Goal: Communication & Community: Ask a question

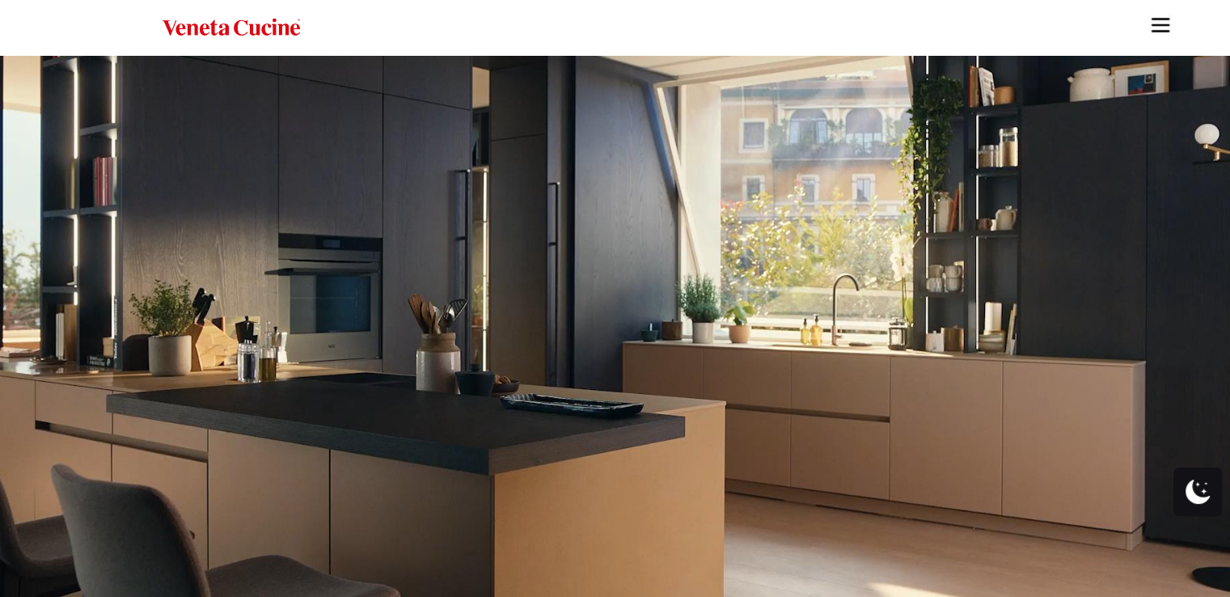
click at [1162, 23] on img "Site" at bounding box center [1161, 25] width 24 height 24
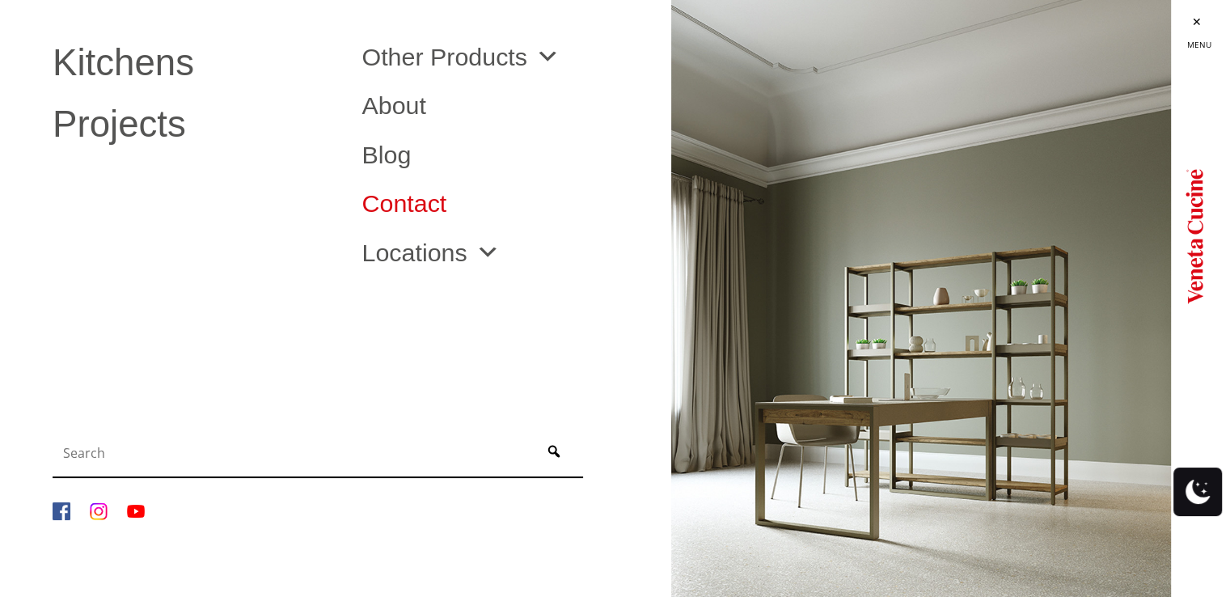
click at [404, 201] on link "Contact" at bounding box center [504, 203] width 285 height 24
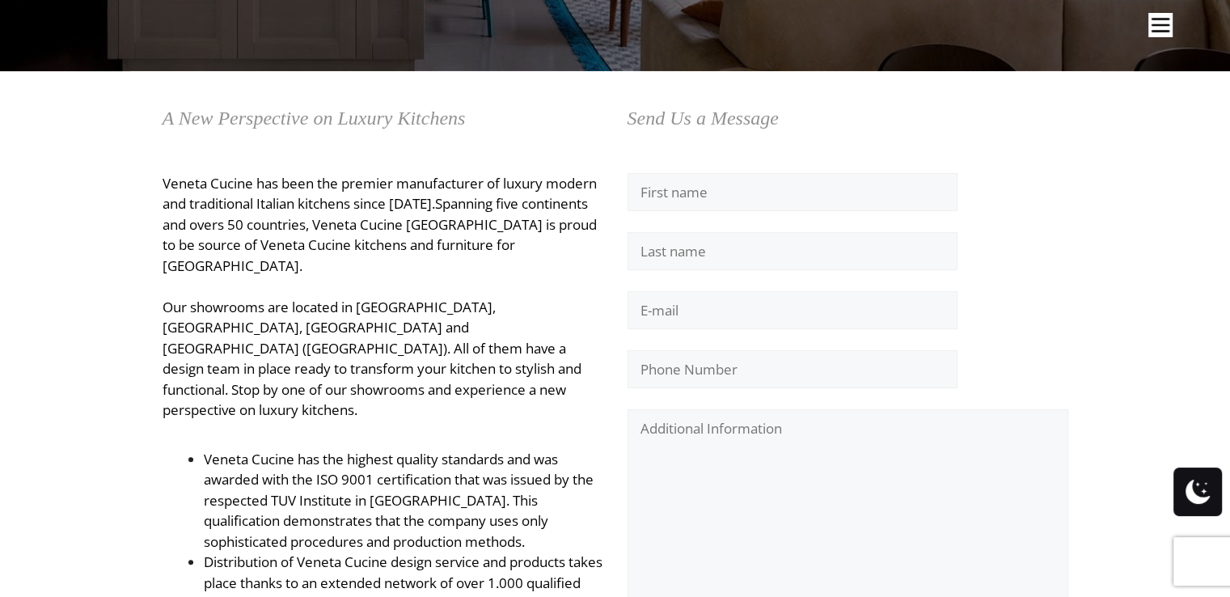
scroll to position [324, 0]
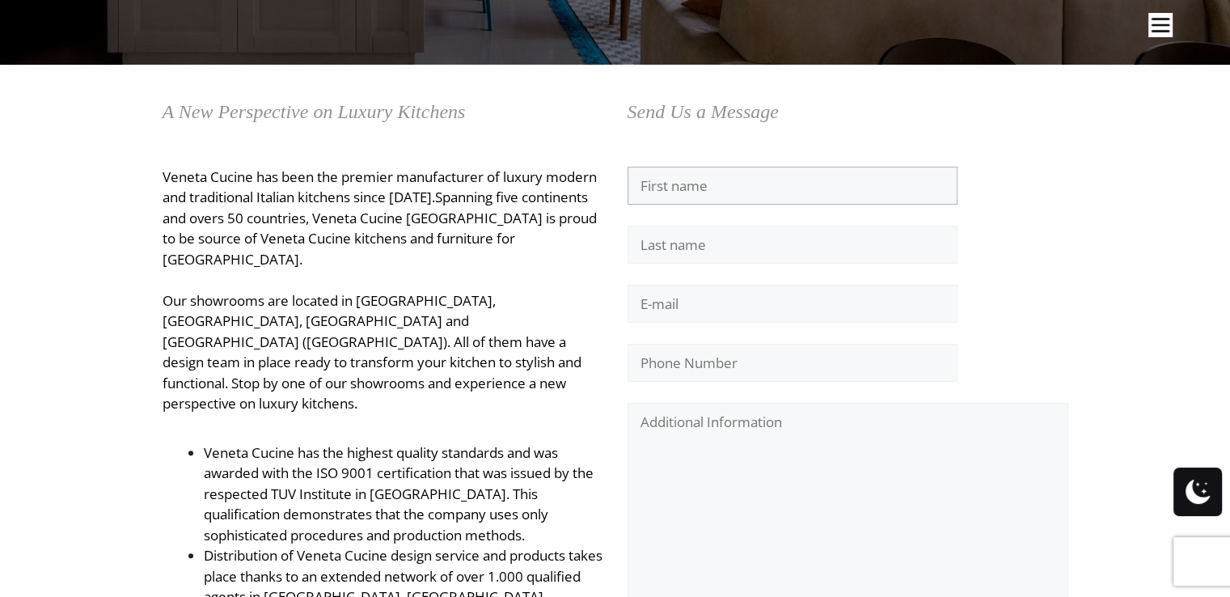
click at [673, 181] on input "Contact form" at bounding box center [793, 186] width 330 height 39
type input "Miles"
type input "[PERSON_NAME]"
type input "[EMAIL_ADDRESS][DOMAIN_NAME]"
type input "7276293217"
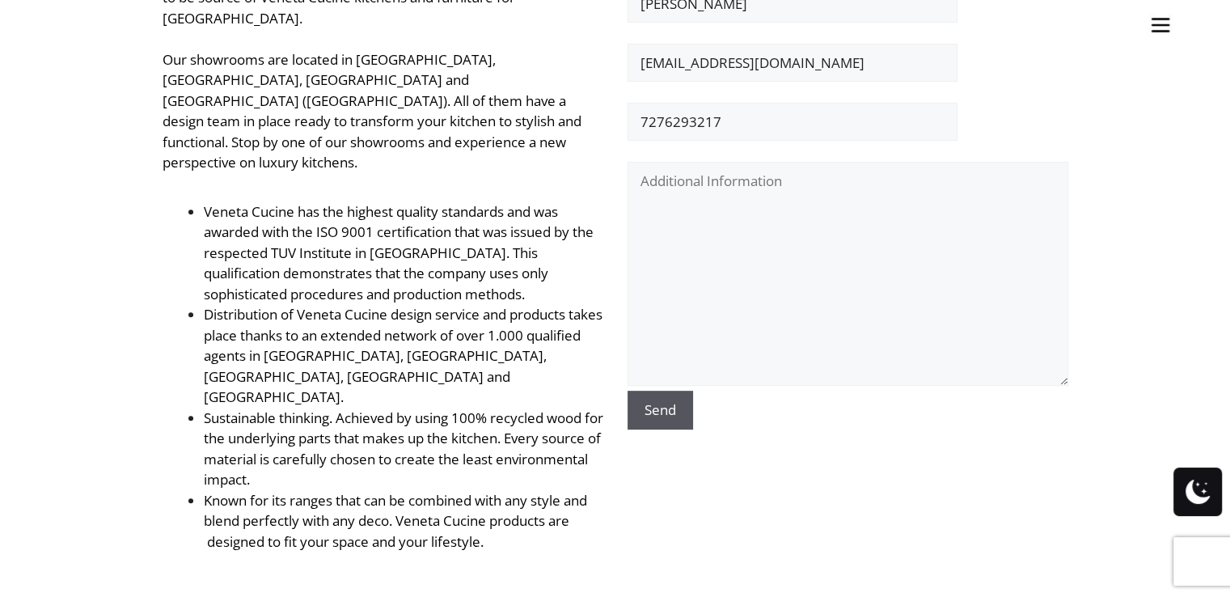
scroll to position [566, 0]
paste textarea "Build Scope Estimation is your reliable partner for professional construction e…"
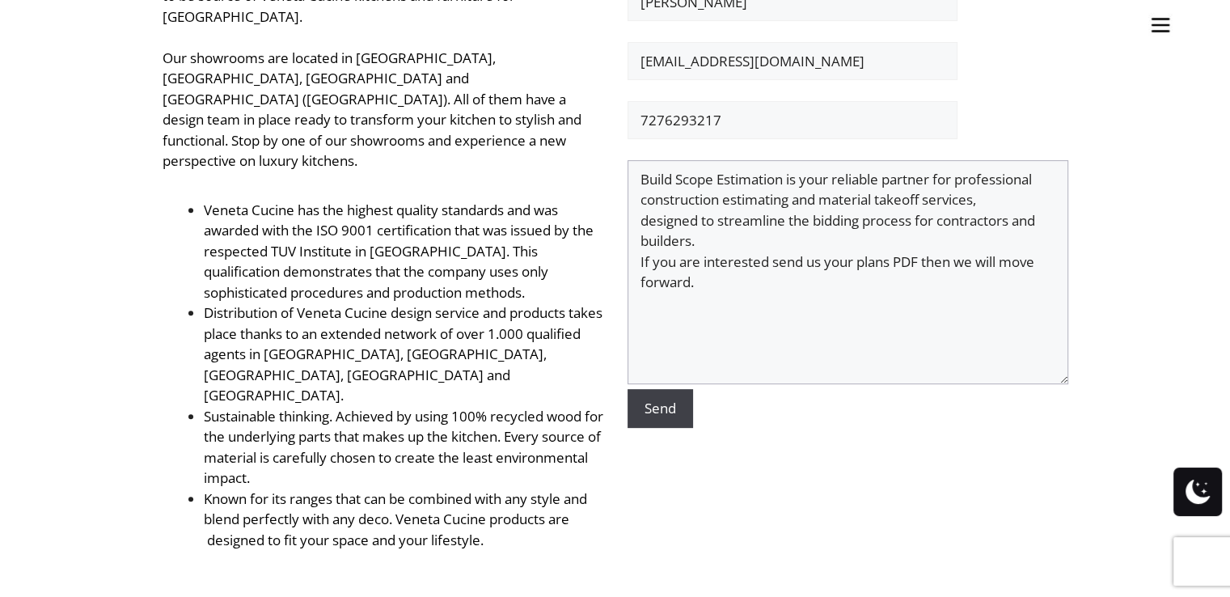
type textarea "Build Scope Estimation is your reliable partner for professional construction e…"
click at [660, 404] on input "Send" at bounding box center [661, 408] width 66 height 39
